Goal: Book appointment/travel/reservation

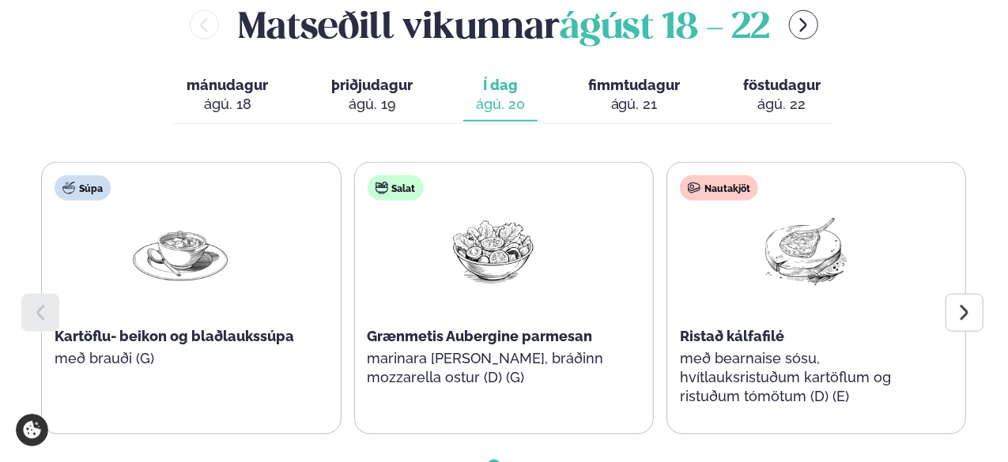
scroll to position [744, 0]
click at [958, 303] on icon at bounding box center [964, 312] width 19 height 19
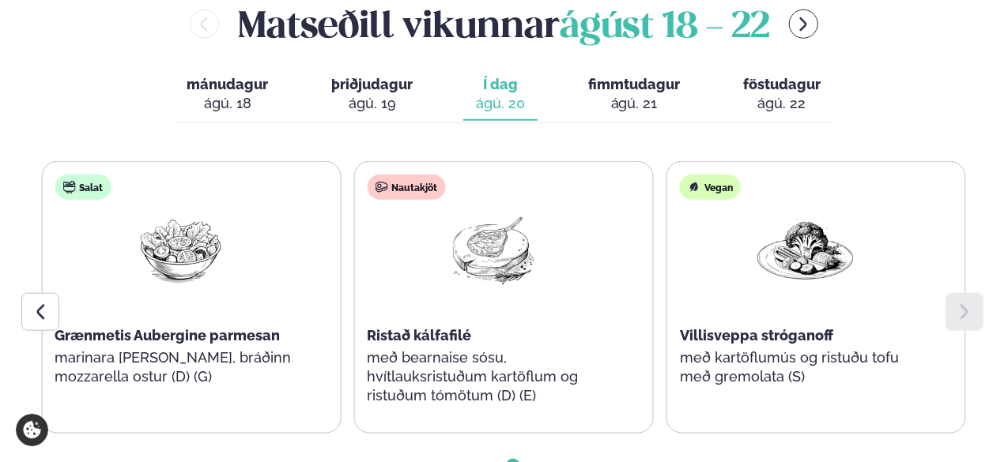
click at [601, 69] on button "fimmtudagur fim. [DATE]" at bounding box center [634, 95] width 117 height 52
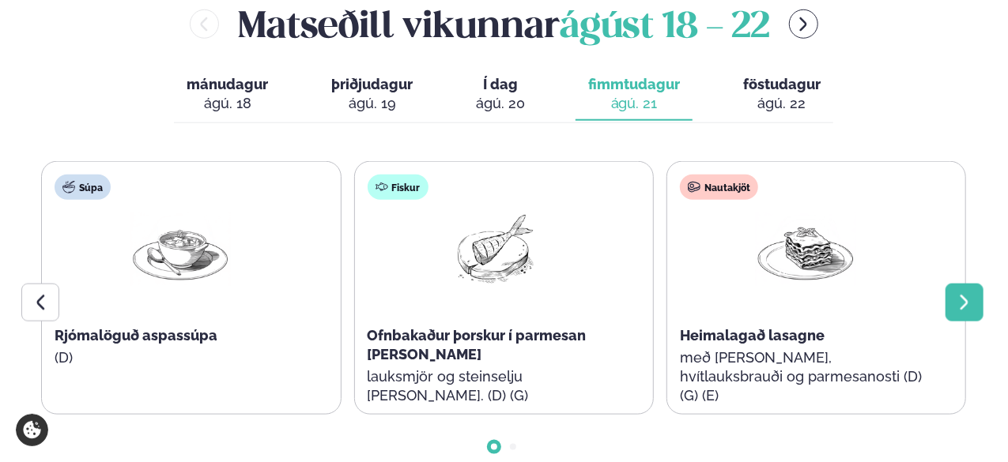
click at [958, 284] on div at bounding box center [964, 303] width 38 height 38
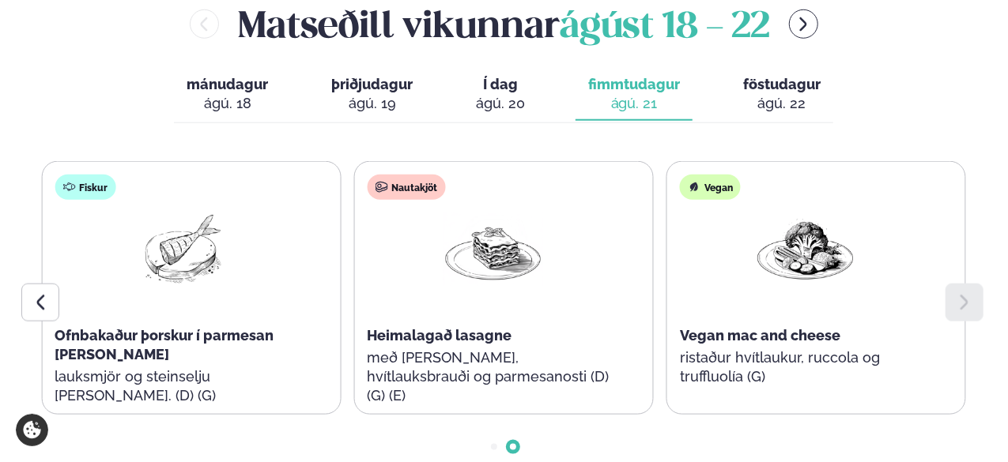
click at [792, 94] on div "ágú. 22" at bounding box center [781, 103] width 77 height 19
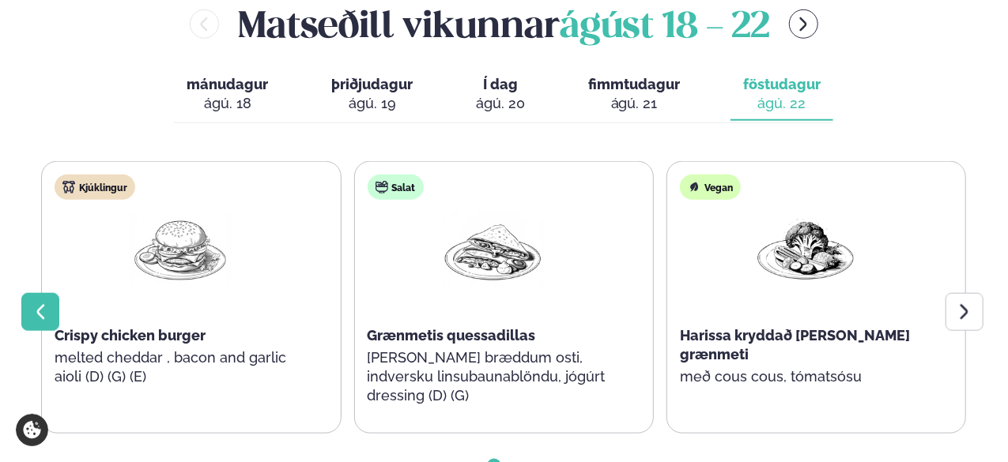
click at [48, 303] on icon at bounding box center [40, 312] width 19 height 19
click at [961, 303] on icon at bounding box center [964, 312] width 19 height 19
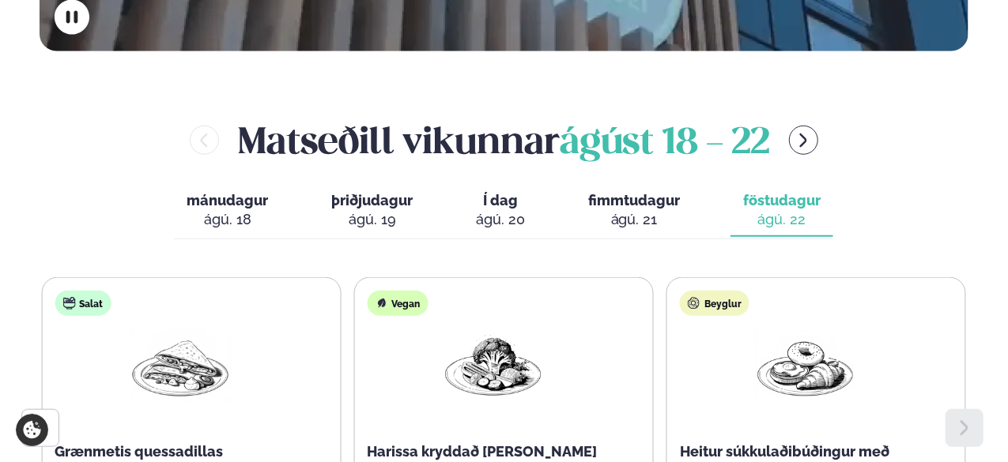
scroll to position [617, 0]
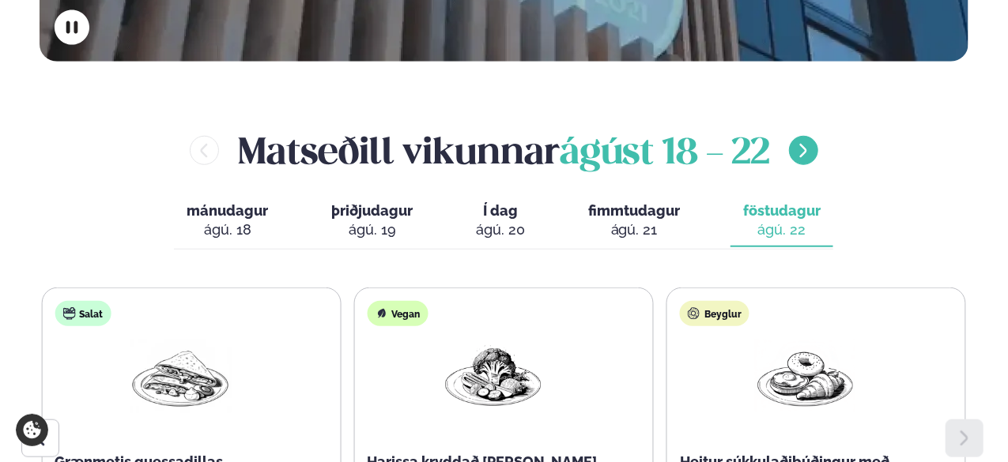
click at [806, 144] on icon "menu-btn-right" at bounding box center [803, 150] width 7 height 13
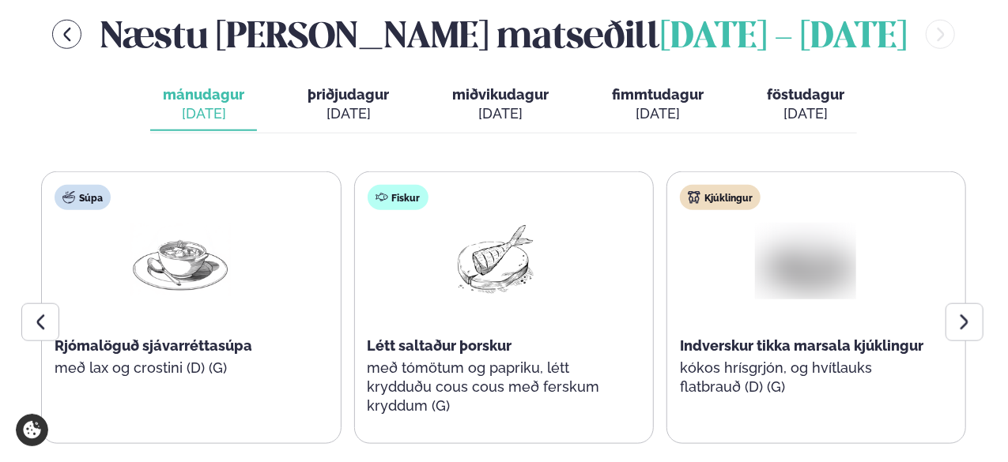
scroll to position [768, 0]
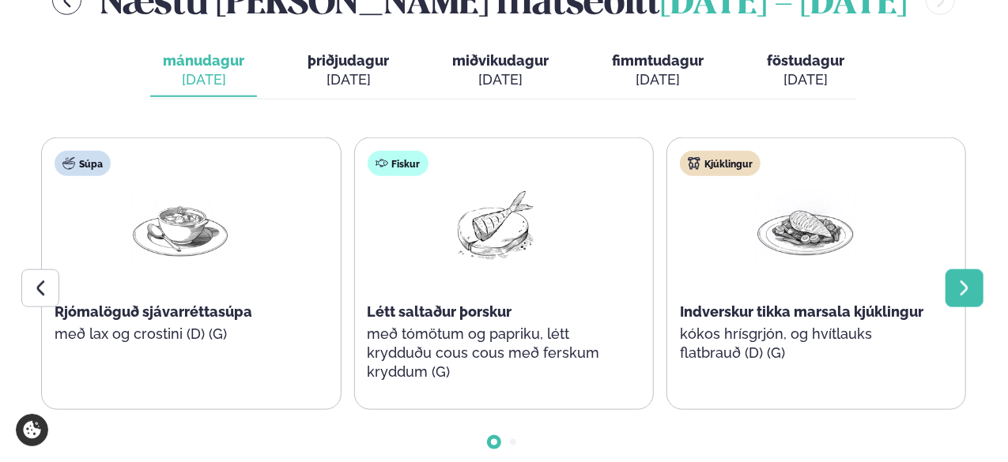
click at [954, 270] on div at bounding box center [964, 289] width 38 height 38
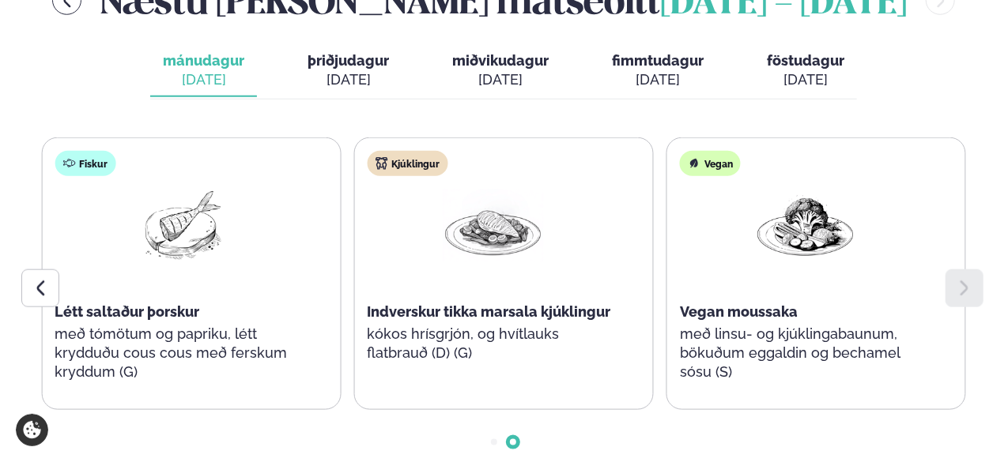
click at [349, 52] on span "þriðjudagur" at bounding box center [348, 60] width 81 height 17
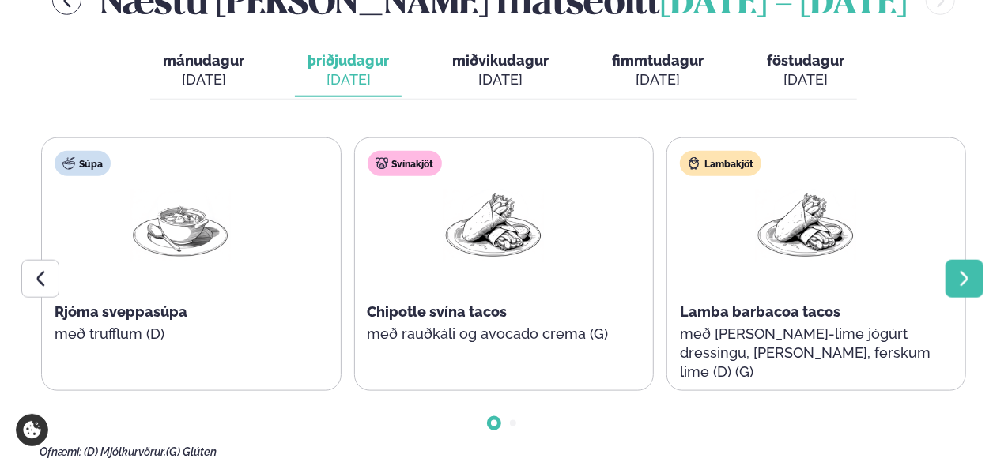
click at [968, 270] on icon at bounding box center [964, 279] width 19 height 19
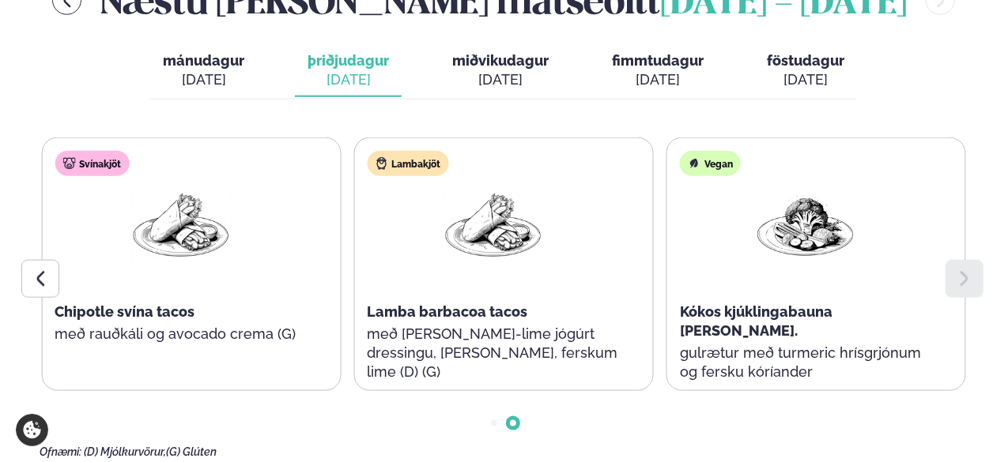
click at [524, 52] on span "miðvikudagur" at bounding box center [500, 60] width 96 height 17
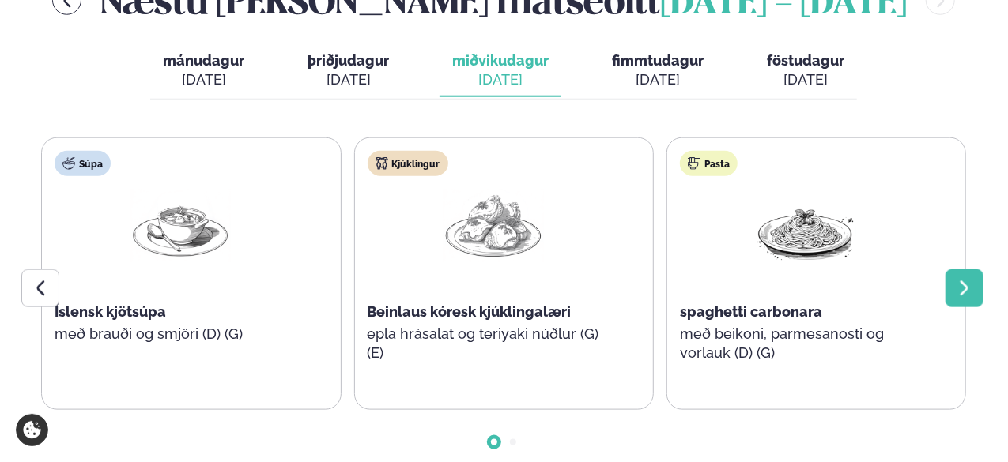
click at [965, 281] on icon at bounding box center [965, 288] width 8 height 15
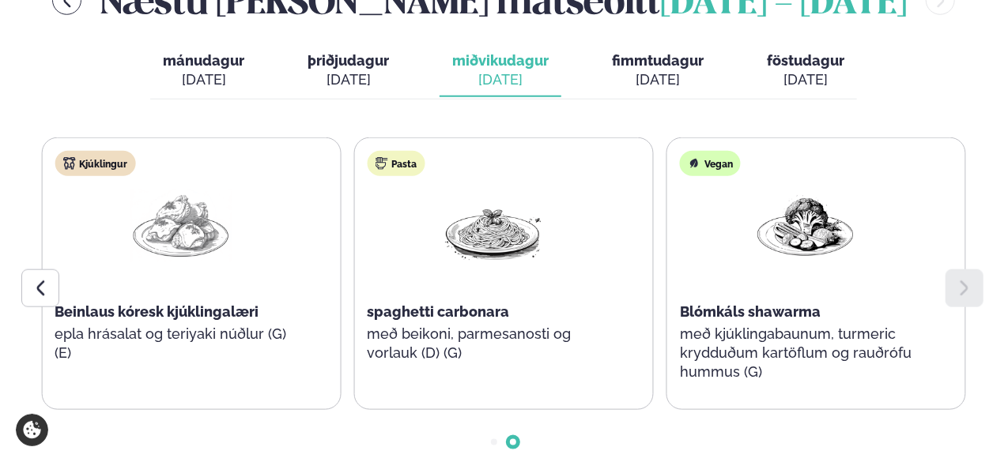
click at [675, 70] on div "[DATE]" at bounding box center [658, 79] width 92 height 19
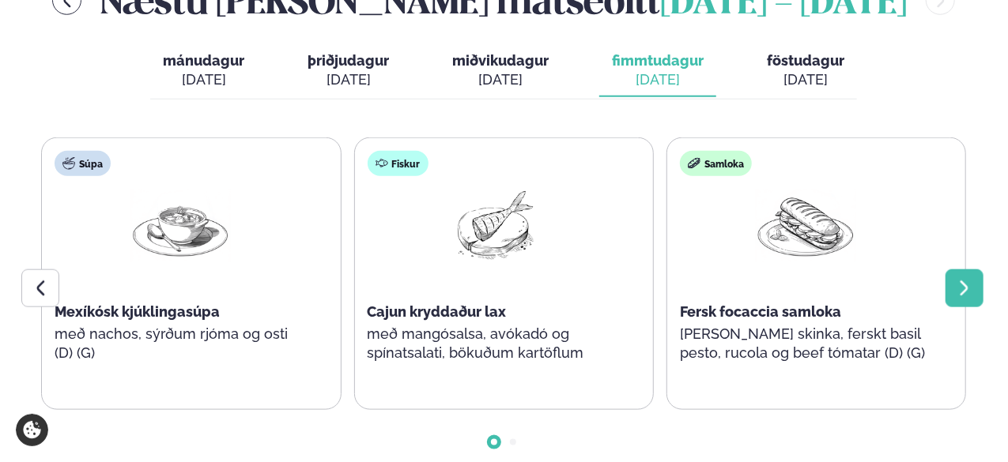
click at [964, 279] on icon at bounding box center [964, 288] width 19 height 19
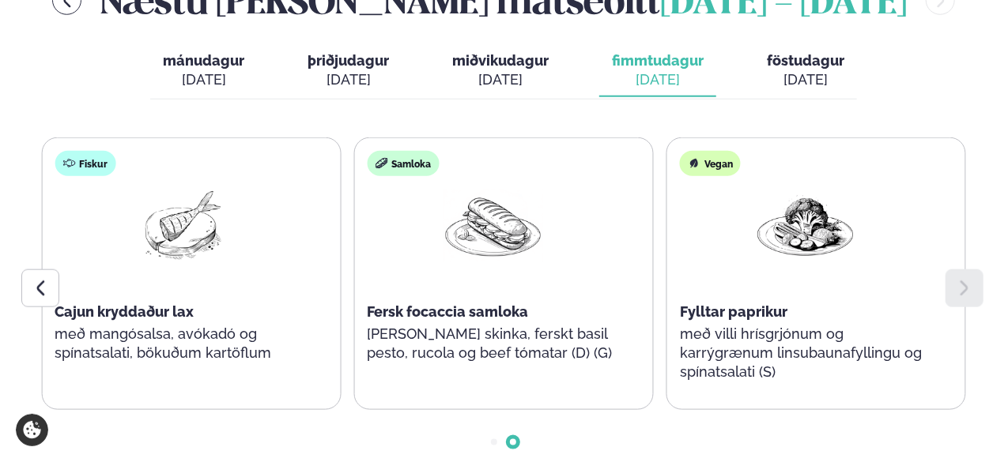
click at [797, 70] on div "[DATE]" at bounding box center [805, 79] width 77 height 19
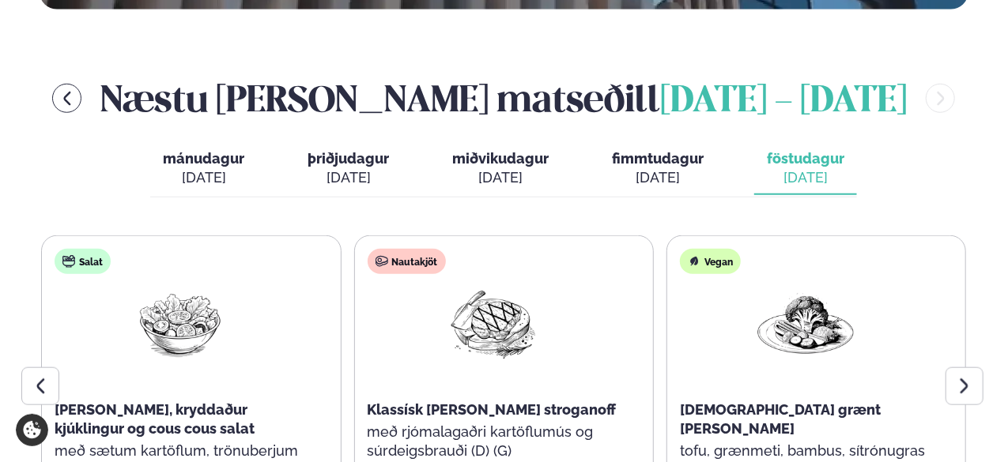
scroll to position [659, 0]
